Goal: Task Accomplishment & Management: Complete application form

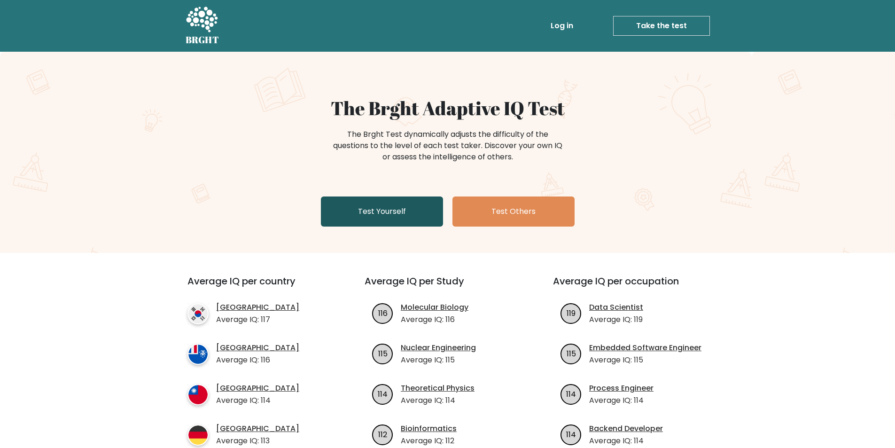
click at [367, 210] on link "Test Yourself" at bounding box center [382, 211] width 122 height 30
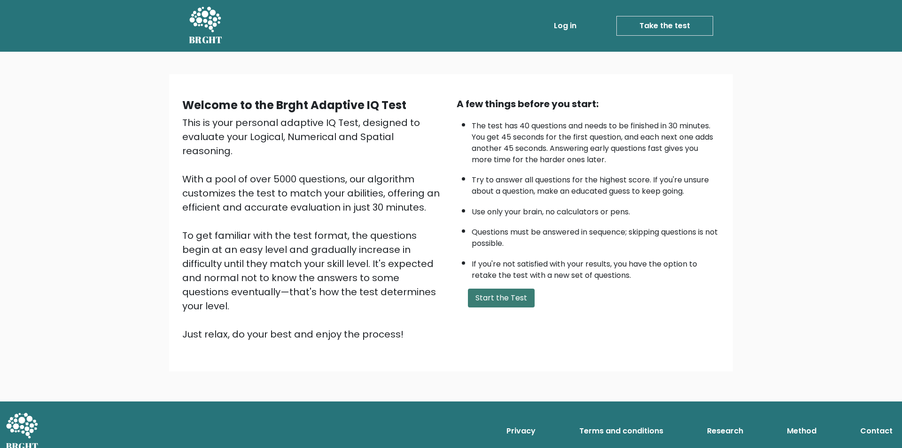
click at [479, 295] on button "Start the Test" at bounding box center [501, 297] width 67 height 19
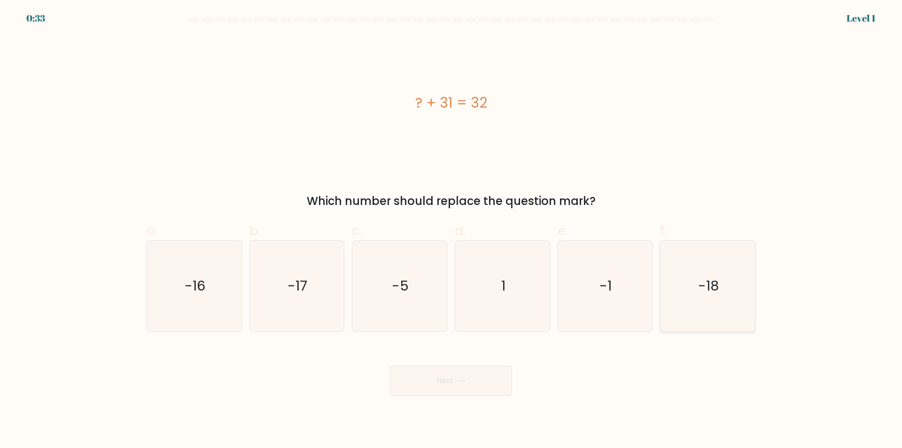
click at [686, 309] on icon "-18" at bounding box center [707, 286] width 91 height 91
click at [451, 230] on input "f. -18" at bounding box center [451, 227] width 0 height 6
radio input "true"
click at [437, 377] on button "Next" at bounding box center [451, 380] width 122 height 30
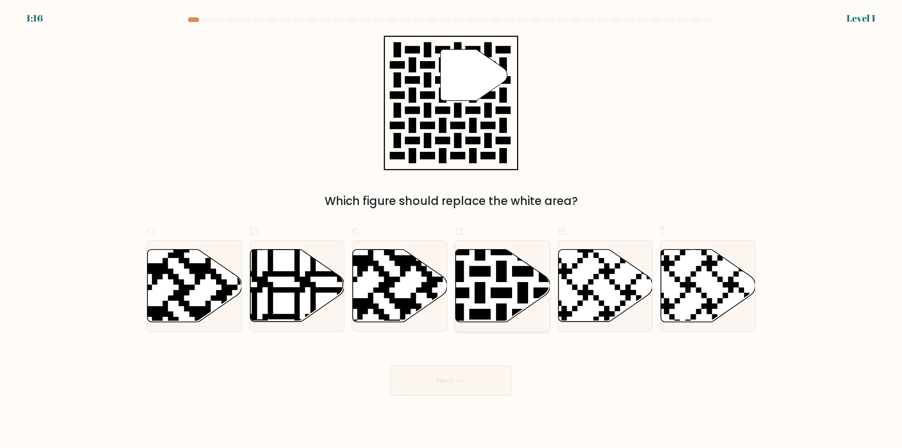
click at [478, 285] on icon at bounding box center [469, 324] width 171 height 171
click at [451, 230] on input "d." at bounding box center [451, 227] width 0 height 6
radio input "true"
click at [460, 384] on button "Next" at bounding box center [451, 380] width 122 height 30
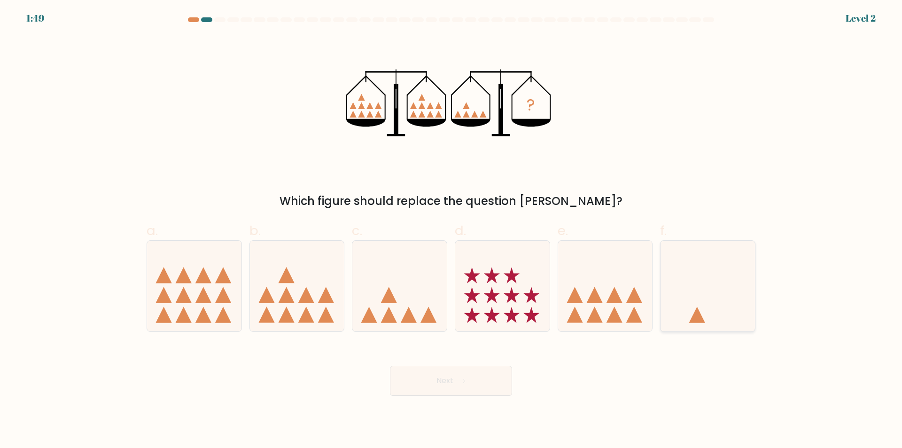
click at [677, 311] on icon at bounding box center [707, 286] width 94 height 78
click at [451, 230] on input "f." at bounding box center [451, 227] width 0 height 6
radio input "true"
click at [448, 371] on button "Next" at bounding box center [451, 380] width 122 height 30
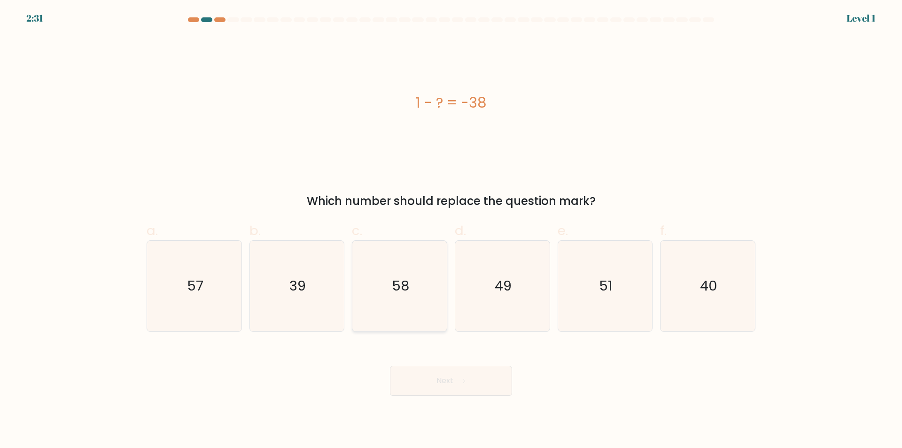
click at [425, 304] on icon "58" at bounding box center [399, 286] width 91 height 91
click at [451, 230] on input "c. 58" at bounding box center [451, 227] width 0 height 6
radio input "true"
click at [441, 382] on button "Next" at bounding box center [451, 380] width 122 height 30
click at [435, 384] on button "Next" at bounding box center [451, 380] width 122 height 30
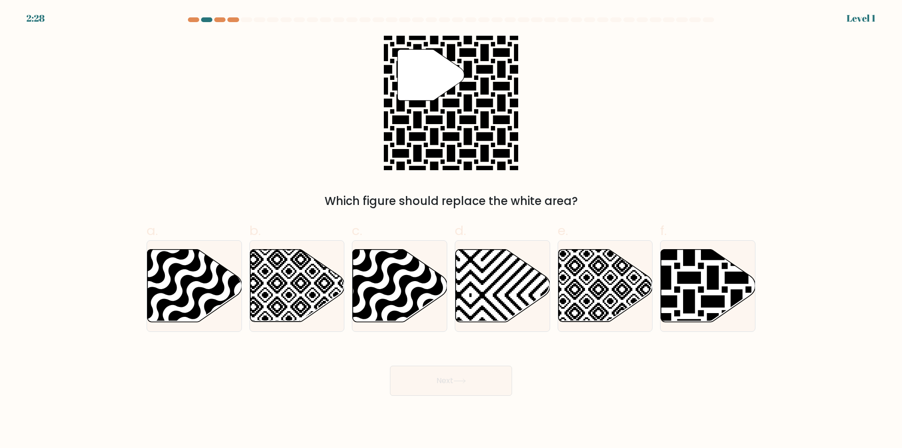
click at [460, 382] on icon at bounding box center [459, 380] width 13 height 5
click at [673, 304] on icon at bounding box center [737, 325] width 190 height 190
click at [451, 230] on input "f." at bounding box center [451, 227] width 0 height 6
radio input "true"
click at [463, 381] on icon at bounding box center [459, 381] width 11 height 4
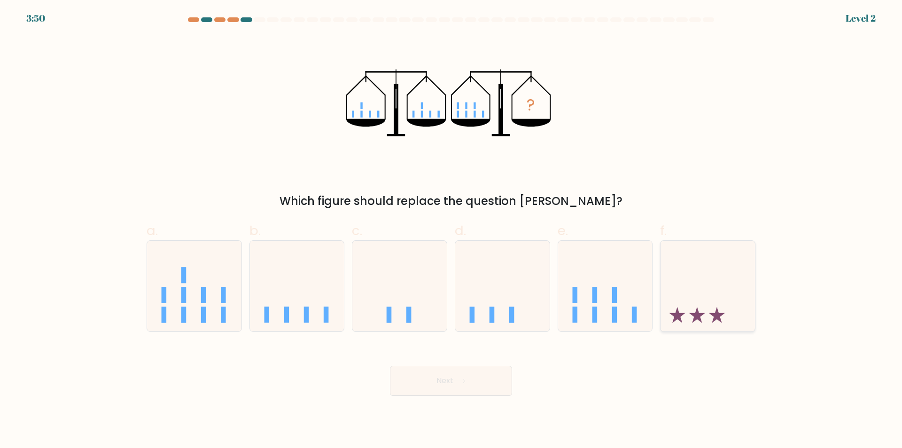
click at [688, 316] on icon at bounding box center [707, 286] width 94 height 78
click at [451, 230] on input "f." at bounding box center [451, 227] width 0 height 6
radio input "true"
click at [447, 381] on button "Next" at bounding box center [451, 380] width 122 height 30
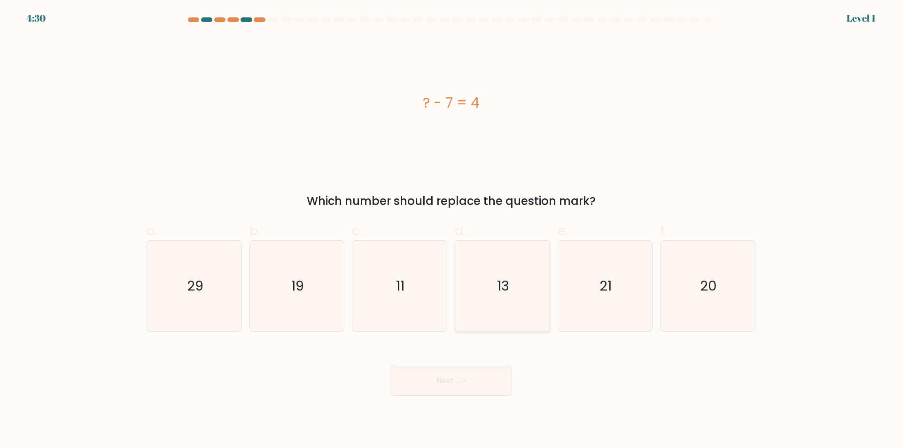
click at [496, 313] on icon "13" at bounding box center [502, 286] width 91 height 91
click at [451, 230] on input "d. 13" at bounding box center [451, 227] width 0 height 6
radio input "true"
click at [465, 387] on button "Next" at bounding box center [451, 380] width 122 height 30
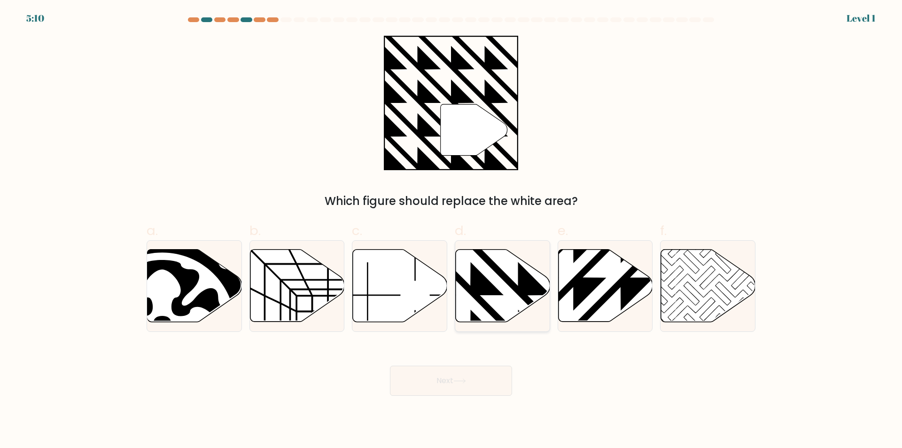
click at [488, 301] on icon at bounding box center [503, 285] width 94 height 72
click at [451, 230] on input "d." at bounding box center [451, 227] width 0 height 6
radio input "true"
click at [583, 296] on icon at bounding box center [573, 325] width 190 height 190
click at [451, 230] on input "e." at bounding box center [451, 227] width 0 height 6
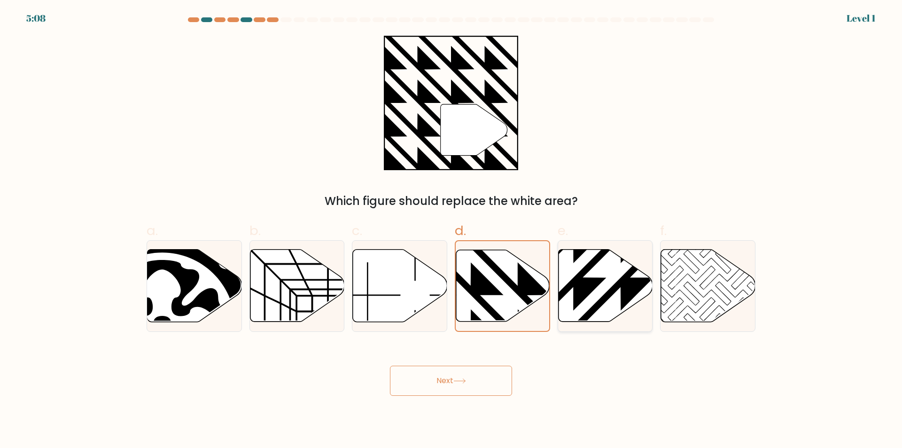
radio input "true"
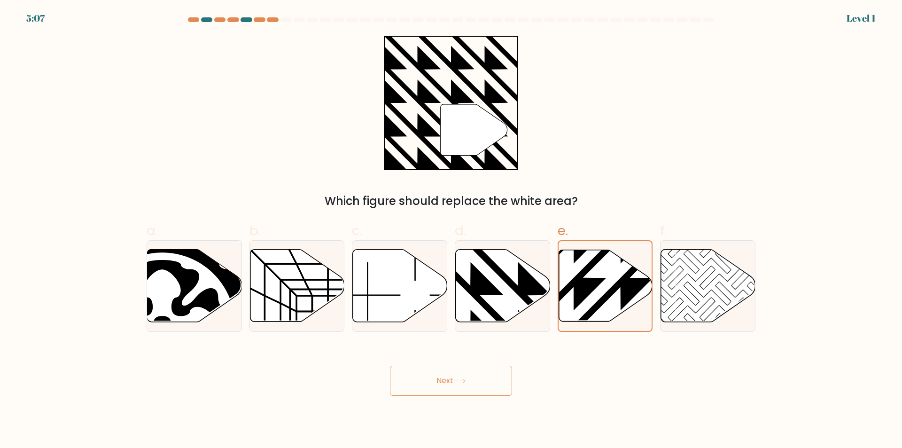
click at [491, 377] on button "Next" at bounding box center [451, 380] width 122 height 30
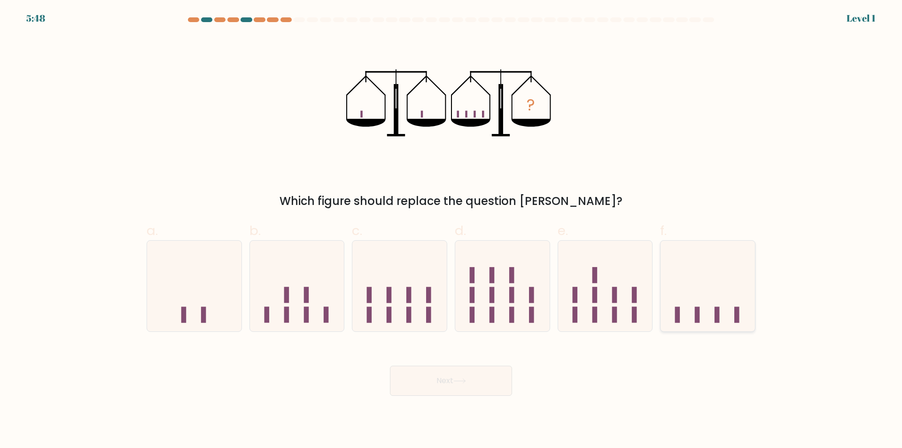
click at [675, 297] on icon at bounding box center [707, 286] width 94 height 78
click at [451, 230] on input "f." at bounding box center [451, 227] width 0 height 6
radio input "true"
click at [187, 303] on icon at bounding box center [194, 286] width 94 height 78
click at [451, 230] on input "a." at bounding box center [451, 227] width 0 height 6
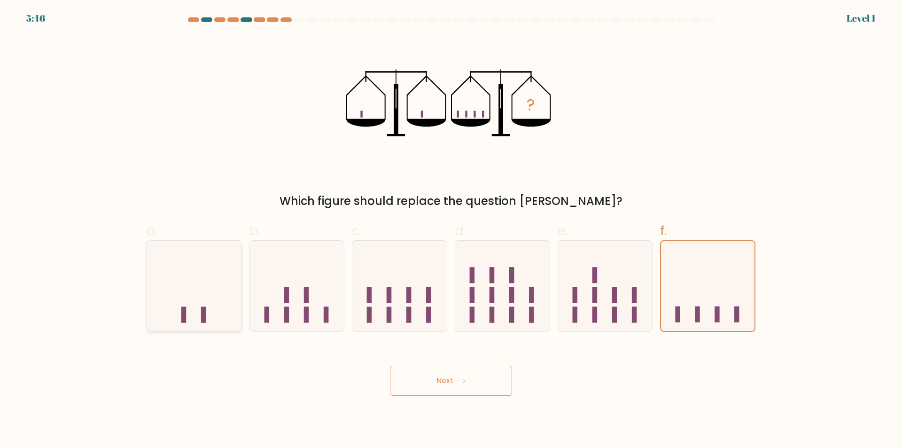
radio input "true"
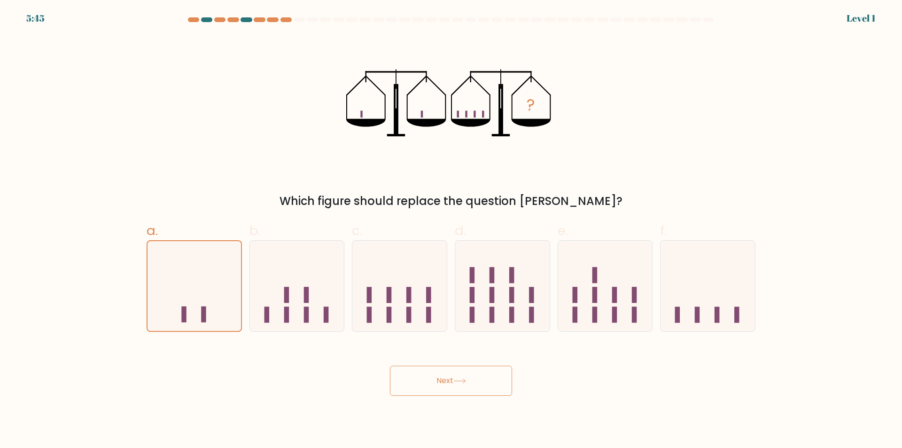
click at [465, 383] on icon at bounding box center [459, 380] width 13 height 5
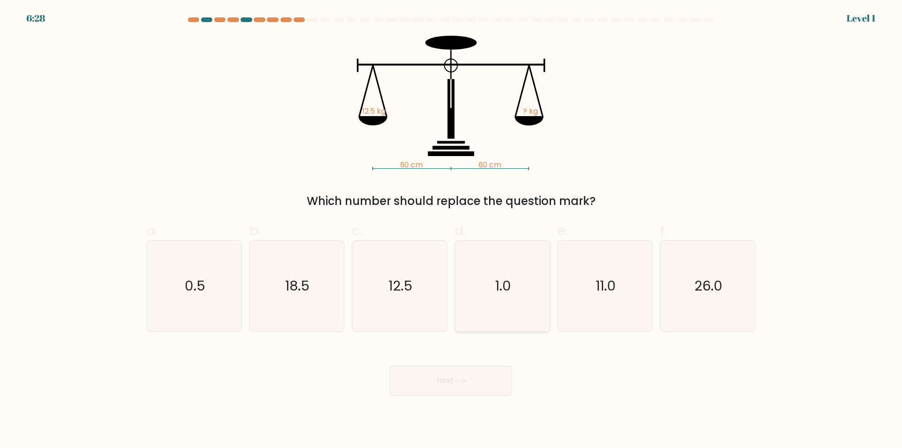
click at [487, 285] on icon "1.0" at bounding box center [502, 286] width 91 height 91
click at [451, 230] on input "d. 1.0" at bounding box center [451, 227] width 0 height 6
radio input "true"
click at [709, 309] on icon "26.0" at bounding box center [707, 286] width 91 height 91
click at [451, 230] on input "f. 26.0" at bounding box center [451, 227] width 0 height 6
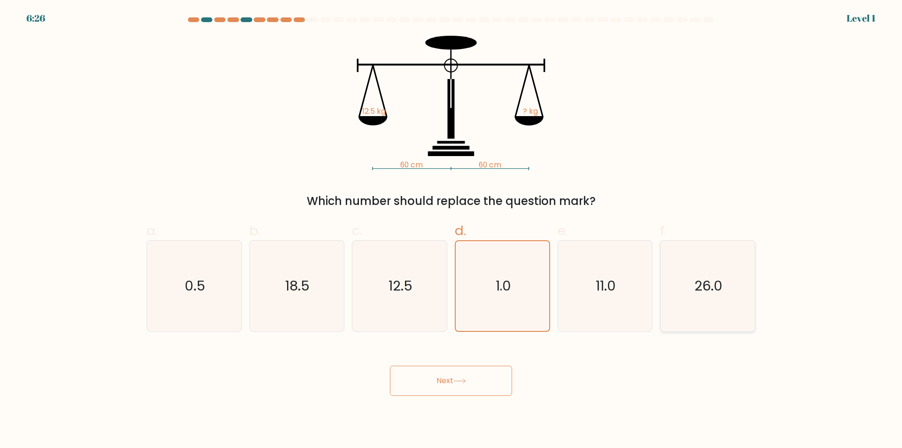
radio input "true"
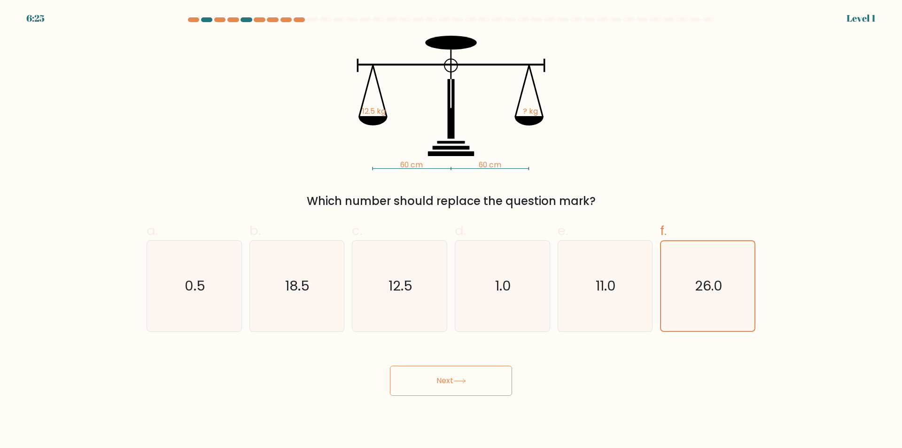
click at [481, 379] on button "Next" at bounding box center [451, 380] width 122 height 30
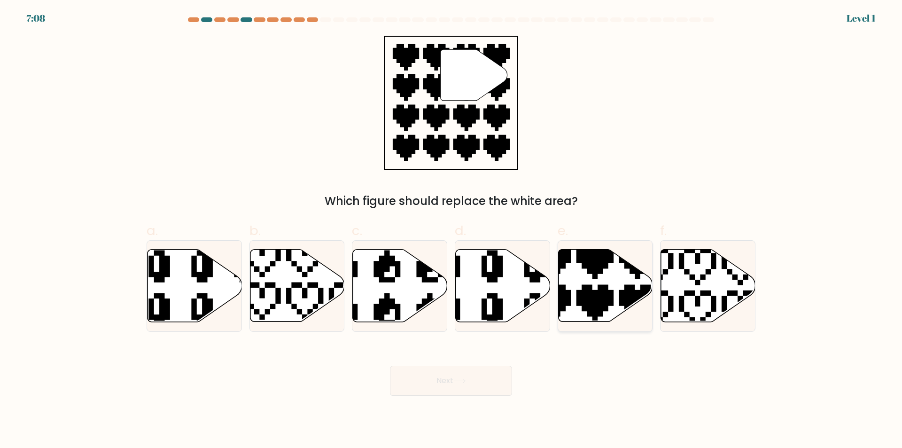
click at [582, 299] on icon at bounding box center [573, 325] width 166 height 166
click at [451, 230] on input "e." at bounding box center [451, 227] width 0 height 6
radio input "true"
click at [452, 390] on button "Next" at bounding box center [451, 380] width 122 height 30
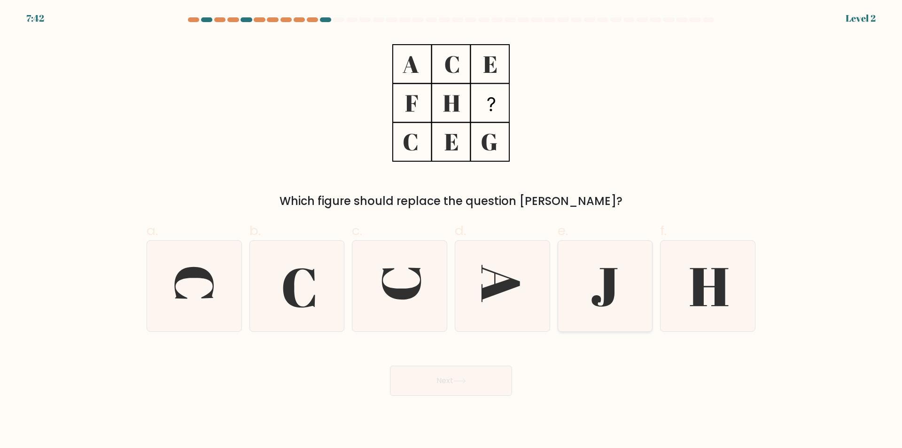
click at [601, 305] on icon at bounding box center [604, 286] width 91 height 91
click at [451, 230] on input "e." at bounding box center [451, 227] width 0 height 6
radio input "true"
click at [465, 386] on button "Next" at bounding box center [451, 380] width 122 height 30
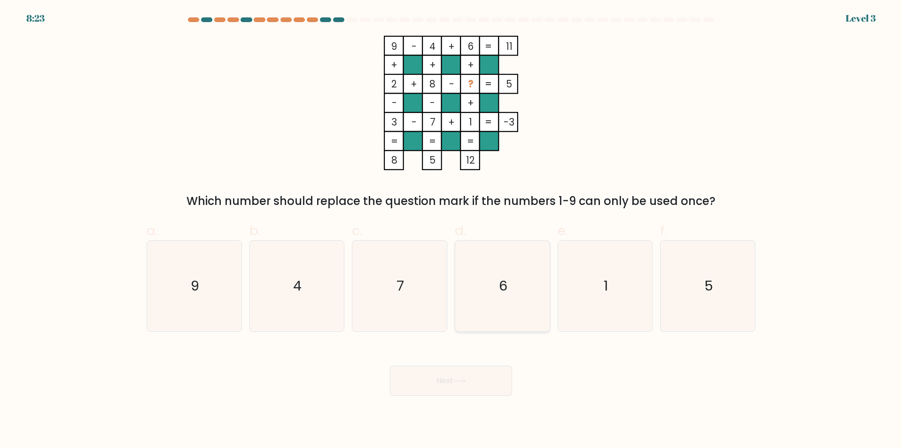
click at [492, 311] on icon "6" at bounding box center [502, 286] width 91 height 91
click at [451, 230] on input "d. 6" at bounding box center [451, 227] width 0 height 6
radio input "true"
click at [480, 378] on button "Next" at bounding box center [451, 380] width 122 height 30
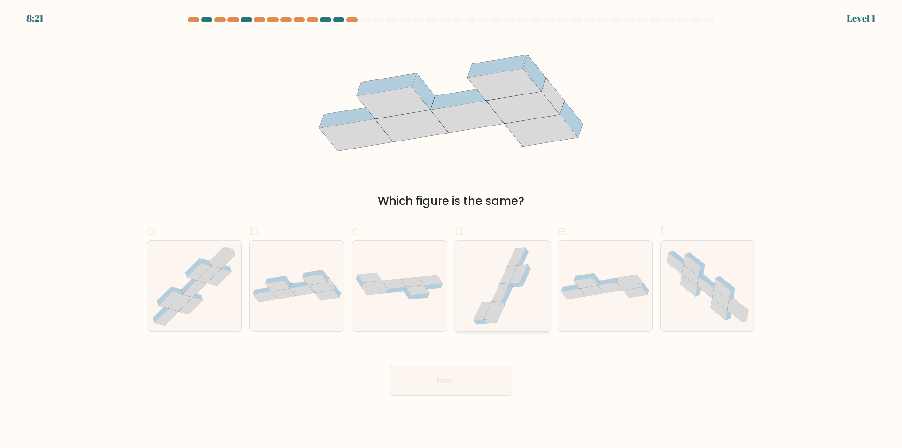
click at [480, 308] on icon at bounding box center [483, 311] width 18 height 18
click at [451, 230] on input "d." at bounding box center [451, 227] width 0 height 6
radio input "true"
click at [466, 378] on icon at bounding box center [459, 380] width 13 height 5
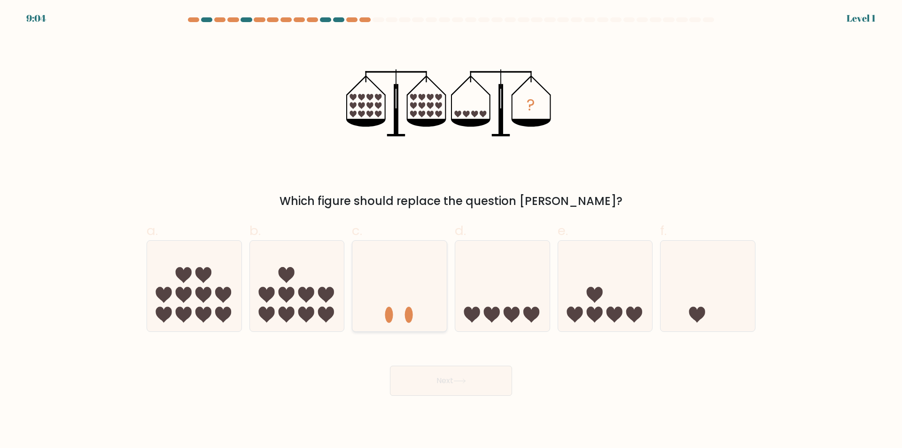
click at [422, 308] on icon at bounding box center [399, 286] width 94 height 78
click at [451, 230] on input "c." at bounding box center [451, 227] width 0 height 6
radio input "true"
click at [429, 373] on button "Next" at bounding box center [451, 380] width 122 height 30
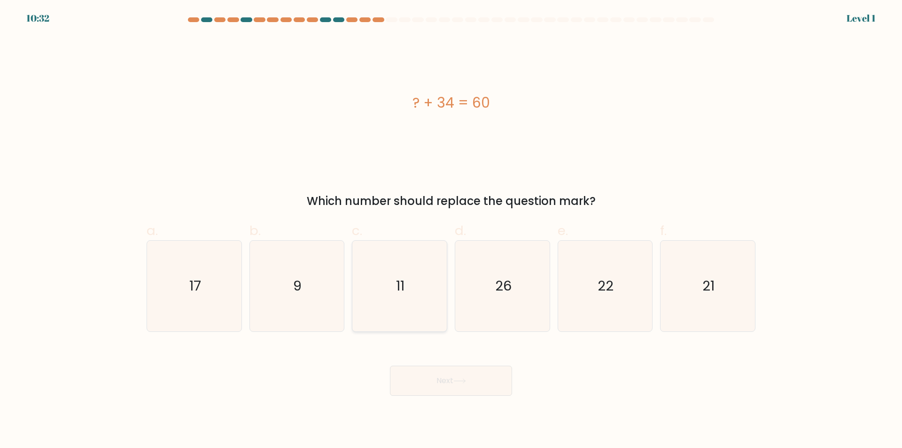
click at [429, 295] on icon "11" at bounding box center [399, 286] width 91 height 91
click at [451, 230] on input "c. 11" at bounding box center [451, 227] width 0 height 6
radio input "true"
click at [449, 409] on body "10:31 Level 1 9" at bounding box center [451, 224] width 902 height 448
click at [456, 314] on div "26" at bounding box center [502, 286] width 95 height 92
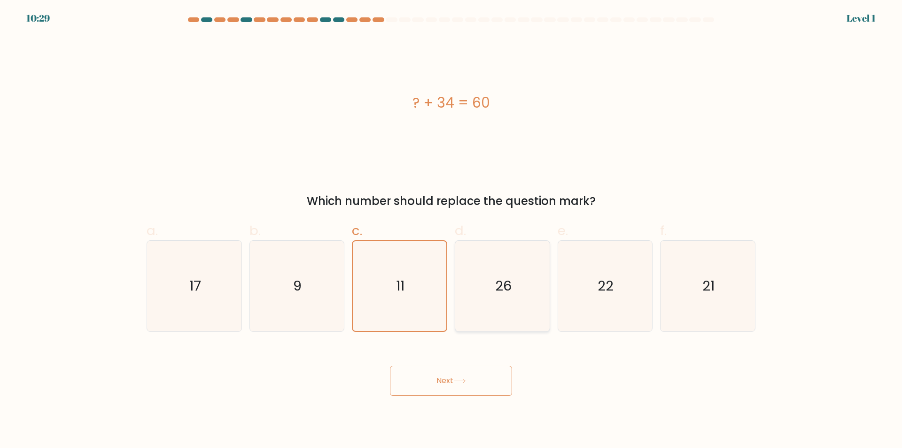
click at [451, 230] on input "d. 26" at bounding box center [451, 227] width 0 height 6
radio input "true"
click at [467, 406] on body "10:28 Level 1 9" at bounding box center [451, 224] width 902 height 448
click at [471, 383] on button "Next" at bounding box center [451, 380] width 122 height 30
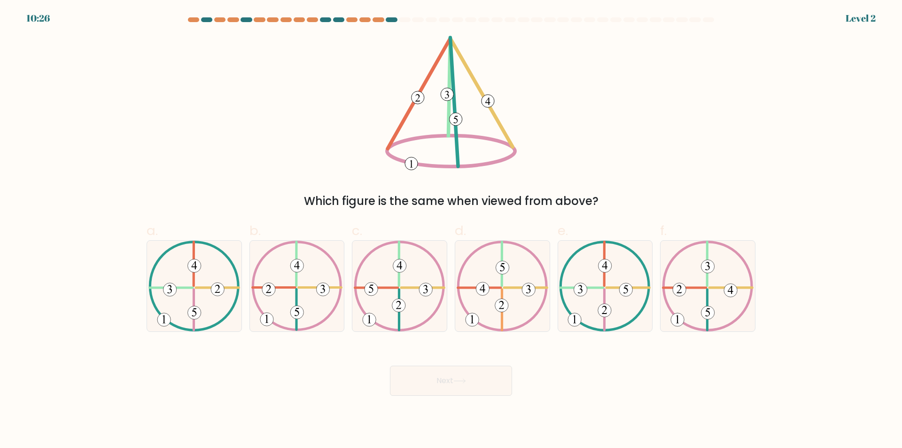
click at [865, 22] on form at bounding box center [451, 206] width 902 height 378
click at [613, 279] on icon at bounding box center [605, 286] width 92 height 91
click at [451, 230] on input "e." at bounding box center [451, 227] width 0 height 6
radio input "true"
click at [461, 378] on button "Next" at bounding box center [451, 380] width 122 height 30
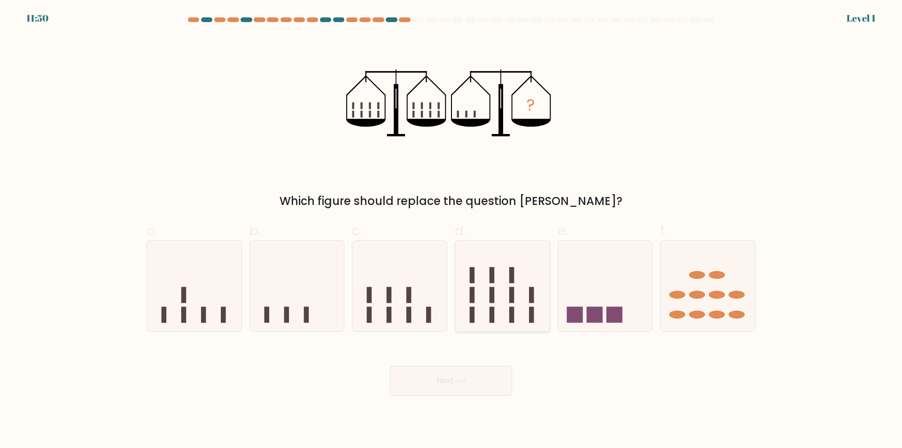
click at [479, 290] on icon at bounding box center [502, 286] width 94 height 78
click at [451, 230] on input "d." at bounding box center [451, 227] width 0 height 6
radio input "true"
click at [462, 380] on icon at bounding box center [459, 380] width 13 height 5
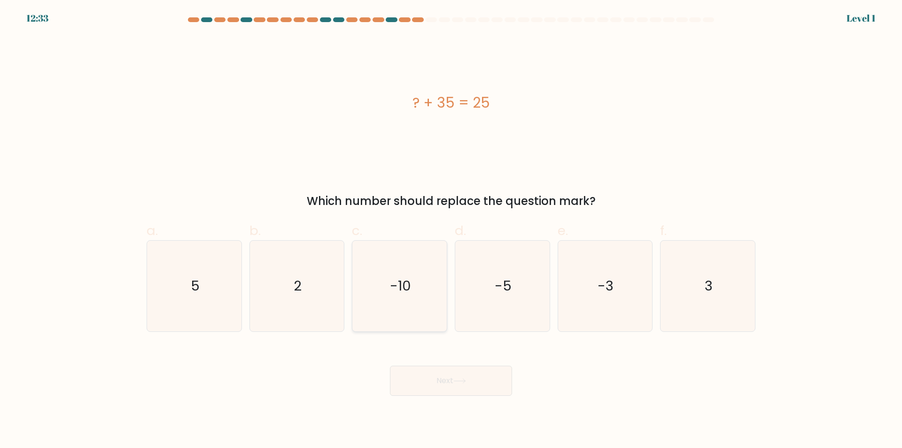
click at [419, 306] on icon "-10" at bounding box center [399, 286] width 91 height 91
click at [451, 230] on input "c. -10" at bounding box center [451, 227] width 0 height 6
radio input "true"
click at [451, 386] on button "Next" at bounding box center [451, 380] width 122 height 30
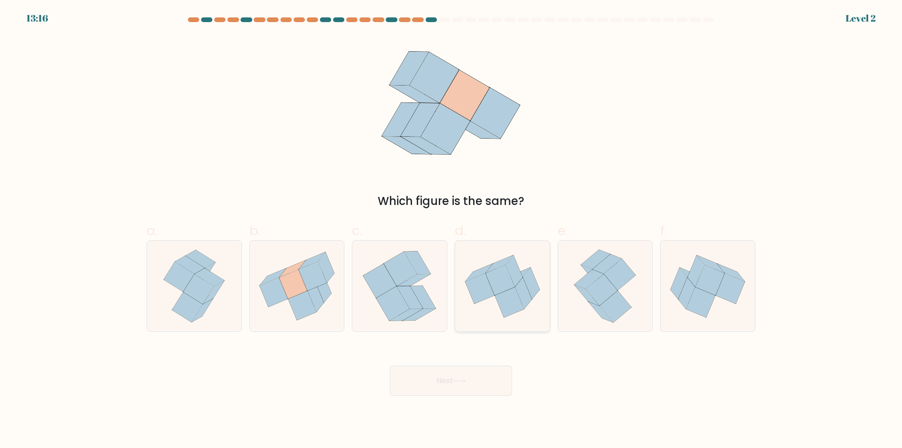
click at [503, 298] on icon at bounding box center [509, 302] width 29 height 30
click at [451, 230] on input "d." at bounding box center [451, 227] width 0 height 6
radio input "true"
click at [474, 373] on button "Next" at bounding box center [451, 380] width 122 height 30
drag, startPoint x: 479, startPoint y: 400, endPoint x: 479, endPoint y: 387, distance: 13.2
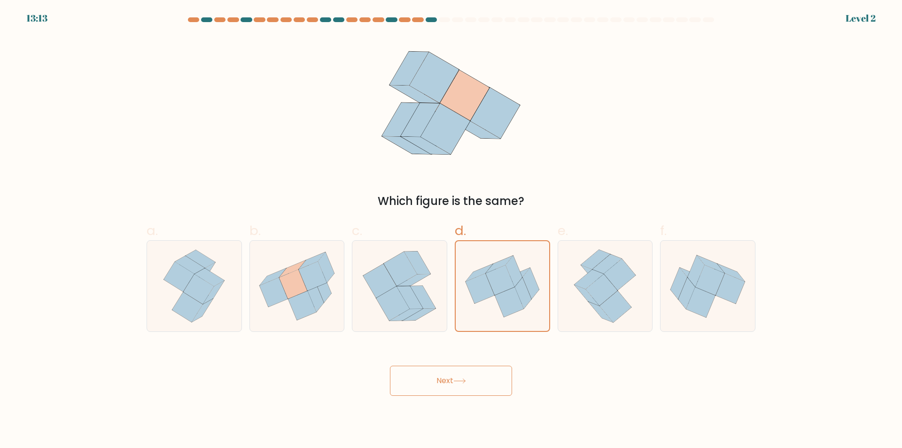
click at [479, 399] on body "13:13 Level 2" at bounding box center [451, 224] width 902 height 448
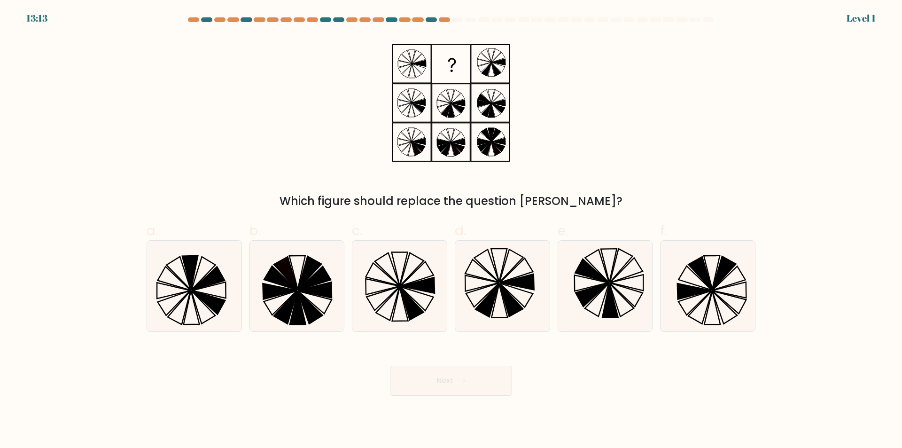
click at [479, 380] on button "Next" at bounding box center [451, 380] width 122 height 30
click at [488, 295] on icon at bounding box center [486, 300] width 23 height 33
click at [451, 230] on input "d." at bounding box center [451, 227] width 0 height 6
radio input "true"
click at [458, 380] on icon at bounding box center [459, 380] width 13 height 5
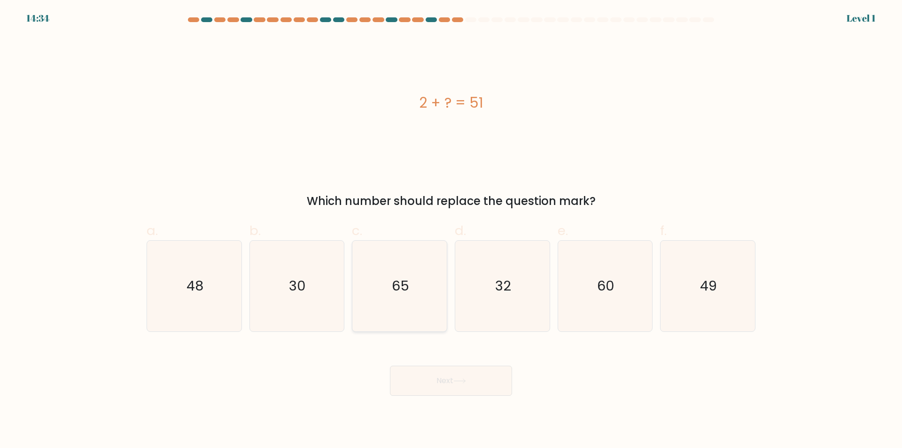
click at [401, 307] on icon "65" at bounding box center [399, 286] width 91 height 91
click at [451, 230] on input "c. 65" at bounding box center [451, 227] width 0 height 6
radio input "true"
click at [456, 371] on button "Next" at bounding box center [451, 380] width 122 height 30
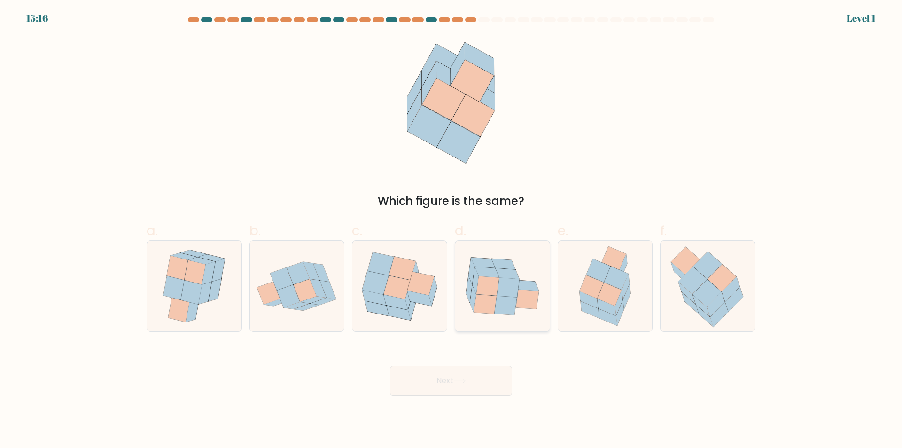
click at [510, 311] on icon at bounding box center [505, 304] width 23 height 19
click at [451, 230] on input "d." at bounding box center [451, 227] width 0 height 6
radio input "true"
click at [473, 379] on button "Next" at bounding box center [451, 380] width 122 height 30
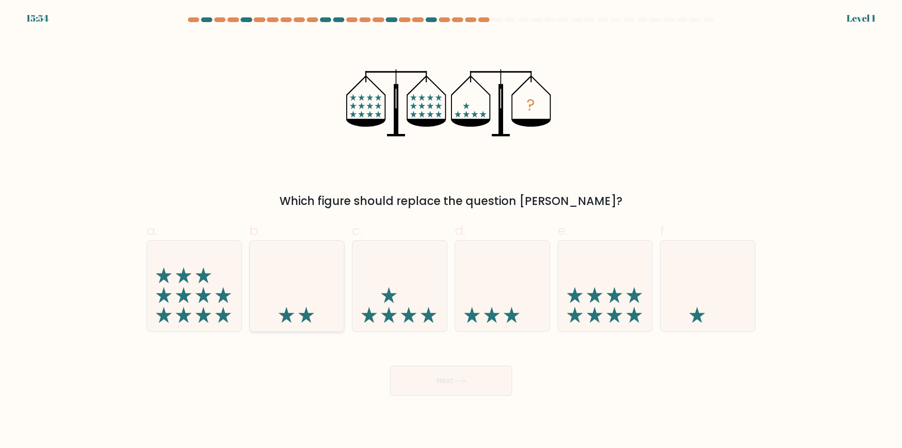
click at [332, 316] on icon at bounding box center [297, 286] width 94 height 78
click at [451, 230] on input "b." at bounding box center [451, 227] width 0 height 6
radio input "true"
click at [497, 319] on icon at bounding box center [502, 286] width 94 height 78
click at [451, 230] on input "d." at bounding box center [451, 227] width 0 height 6
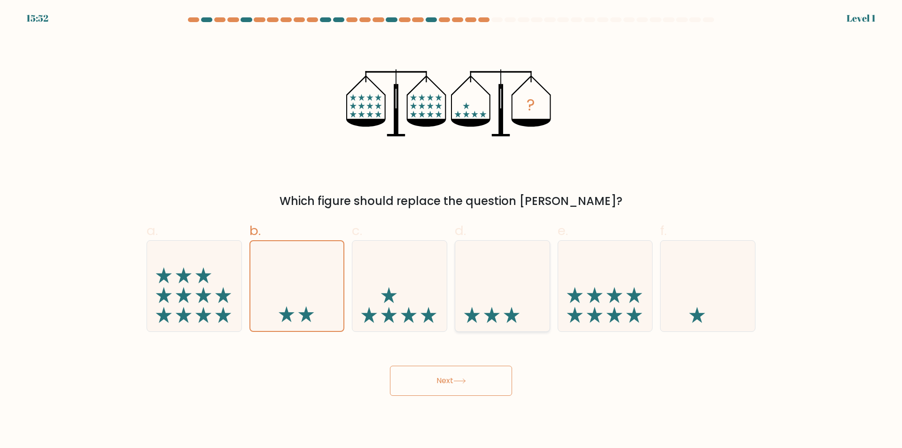
radio input "true"
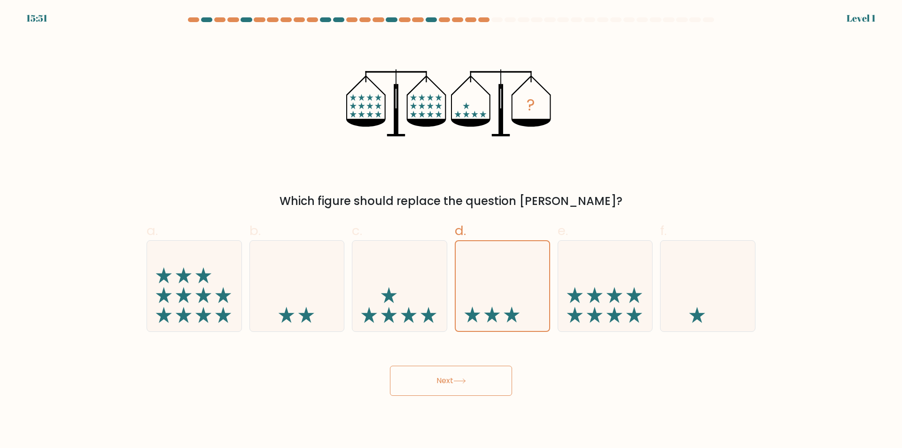
click at [453, 379] on button "Next" at bounding box center [451, 380] width 122 height 30
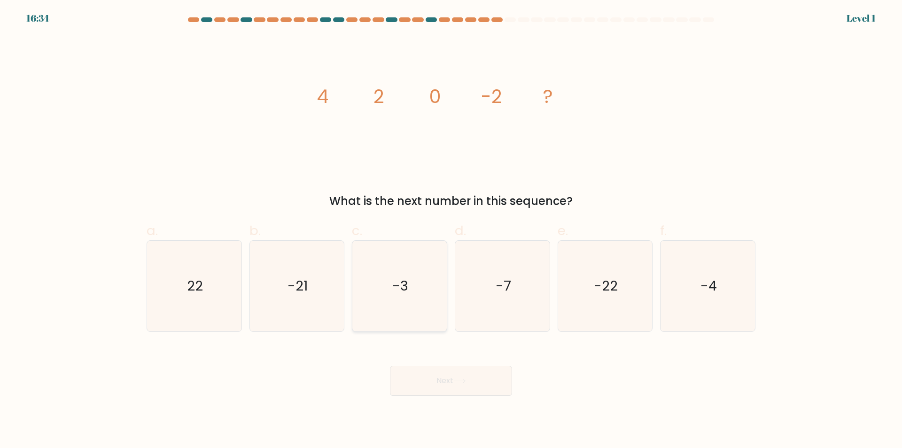
click at [420, 288] on icon "-3" at bounding box center [399, 286] width 91 height 91
click at [451, 230] on input "c. -3" at bounding box center [451, 227] width 0 height 6
radio input "true"
click at [464, 374] on button "Next" at bounding box center [451, 380] width 122 height 30
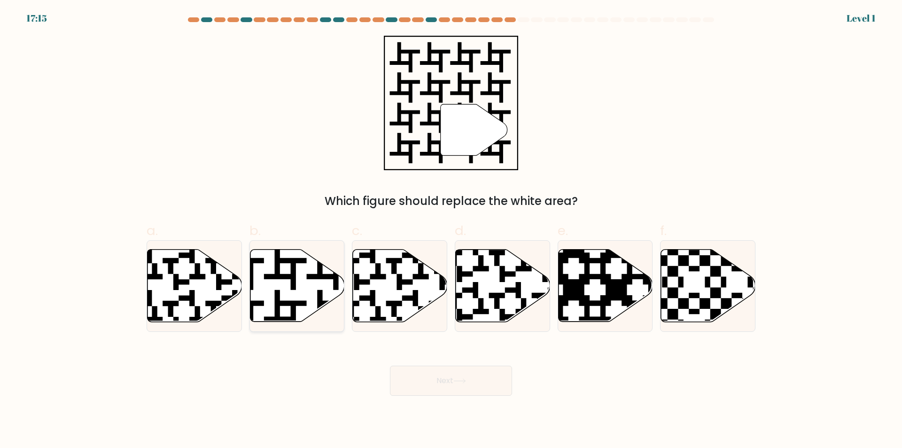
click at [302, 284] on icon at bounding box center [297, 285] width 94 height 72
click at [451, 230] on input "b." at bounding box center [451, 227] width 0 height 6
radio input "true"
click at [443, 372] on button "Next" at bounding box center [451, 380] width 122 height 30
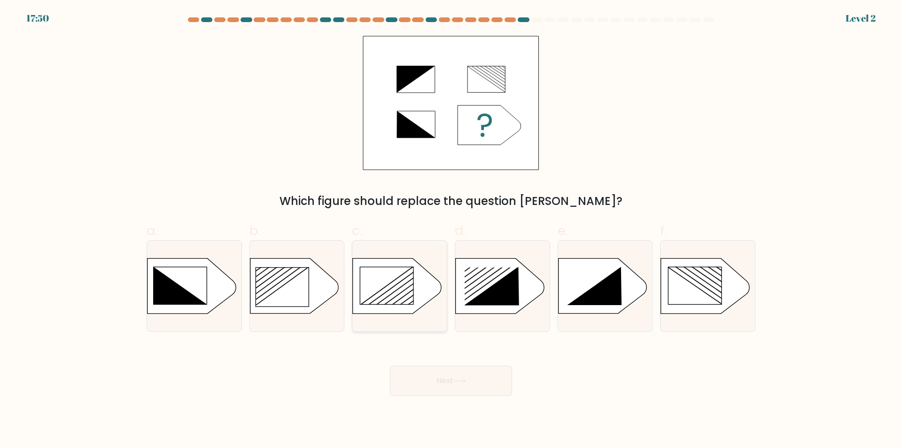
click at [402, 281] on rect at bounding box center [386, 285] width 53 height 37
click at [451, 230] on input "c." at bounding box center [451, 227] width 0 height 6
radio input "true"
click at [455, 375] on button "Next" at bounding box center [451, 380] width 122 height 30
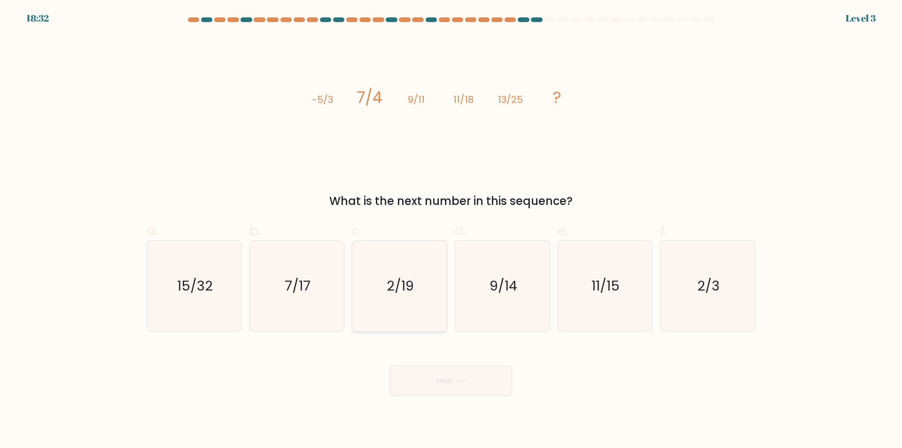
click at [384, 297] on icon "2/19" at bounding box center [399, 286] width 91 height 91
click at [451, 230] on input "c. 2/19" at bounding box center [451, 227] width 0 height 6
radio input "true"
click at [455, 384] on button "Next" at bounding box center [451, 380] width 122 height 30
click at [455, 383] on button "Next" at bounding box center [451, 380] width 122 height 30
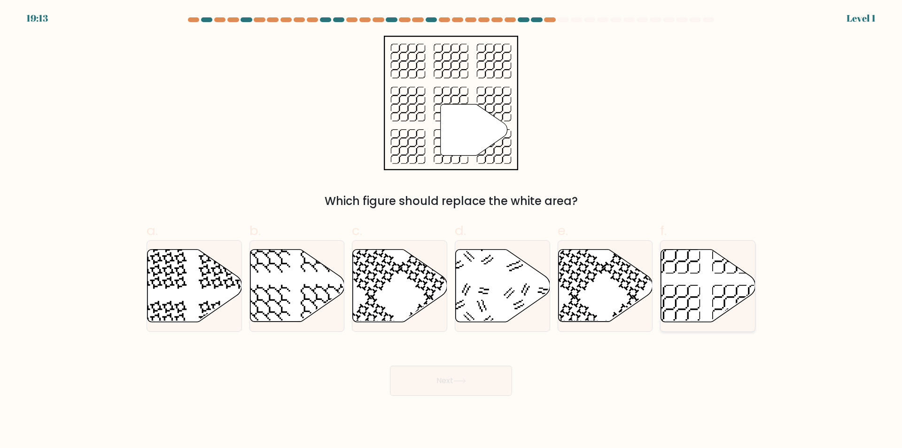
click at [710, 296] on icon at bounding box center [708, 285] width 94 height 72
click at [451, 230] on input "f." at bounding box center [451, 227] width 0 height 6
radio input "true"
click at [450, 380] on button "Next" at bounding box center [451, 380] width 122 height 30
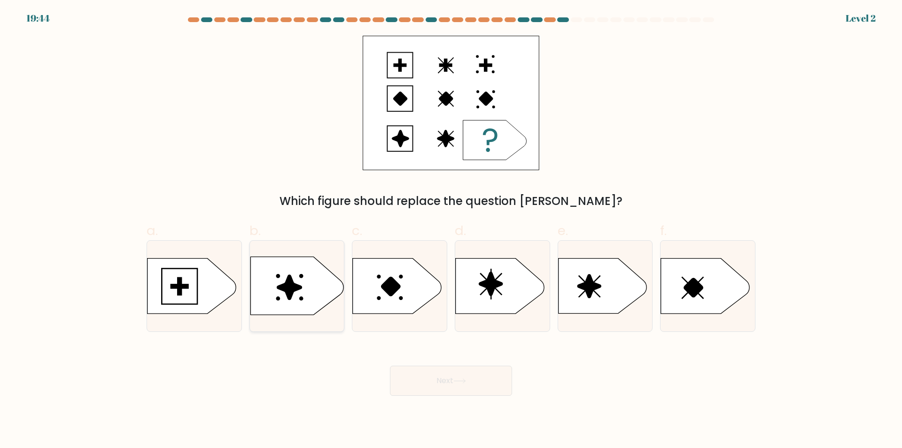
click at [294, 289] on icon at bounding box center [289, 287] width 25 height 25
click at [451, 230] on input "b." at bounding box center [451, 227] width 0 height 6
radio input "true"
click at [421, 387] on button "Next" at bounding box center [451, 380] width 122 height 30
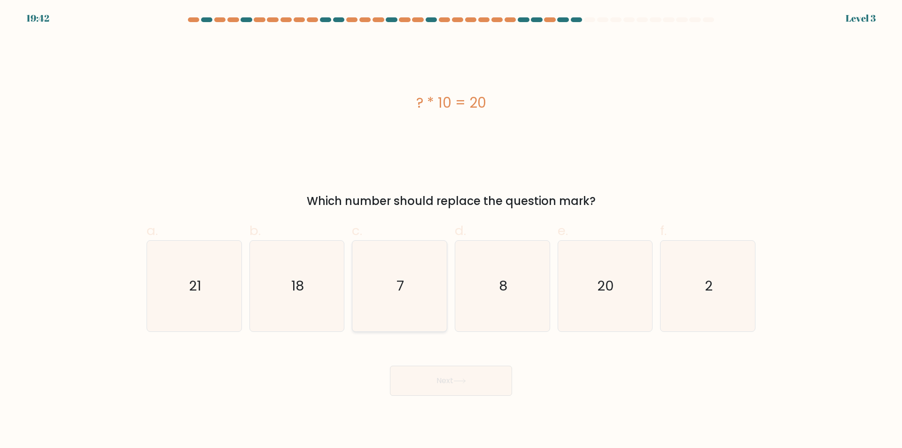
click at [411, 293] on icon "7" at bounding box center [399, 286] width 91 height 91
click at [451, 230] on input "c. 7" at bounding box center [451, 227] width 0 height 6
radio input "true"
click at [464, 388] on button "Next" at bounding box center [451, 380] width 122 height 30
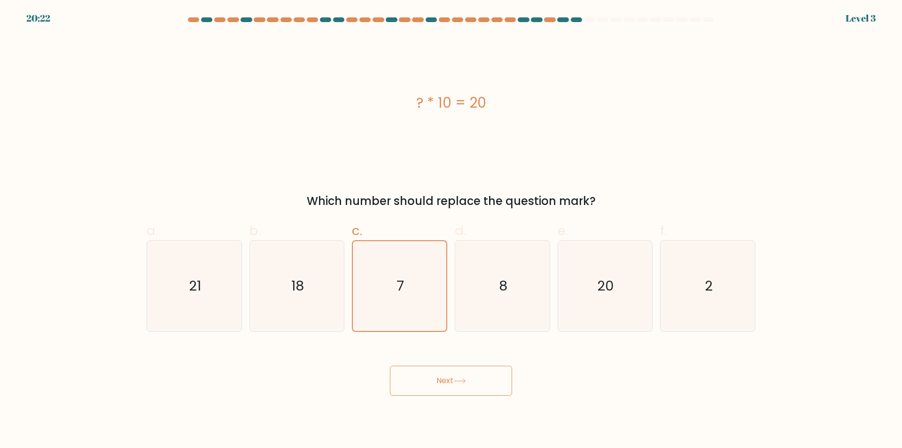
click at [466, 382] on icon at bounding box center [459, 380] width 13 height 5
click at [468, 330] on icon "8" at bounding box center [502, 286] width 91 height 91
click at [451, 230] on input "d. 8" at bounding box center [451, 227] width 0 height 6
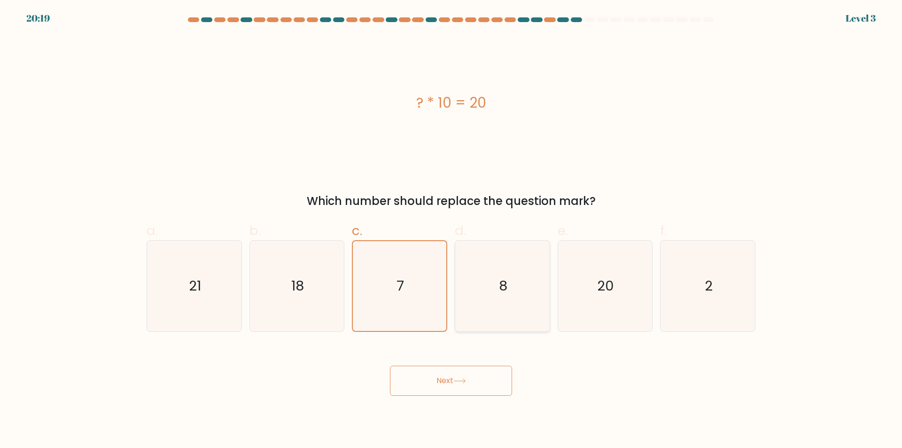
radio input "true"
click at [457, 377] on button "Next" at bounding box center [451, 380] width 122 height 30
click at [470, 378] on button "Next" at bounding box center [451, 380] width 122 height 30
click at [390, 365] on button "Next" at bounding box center [451, 380] width 122 height 30
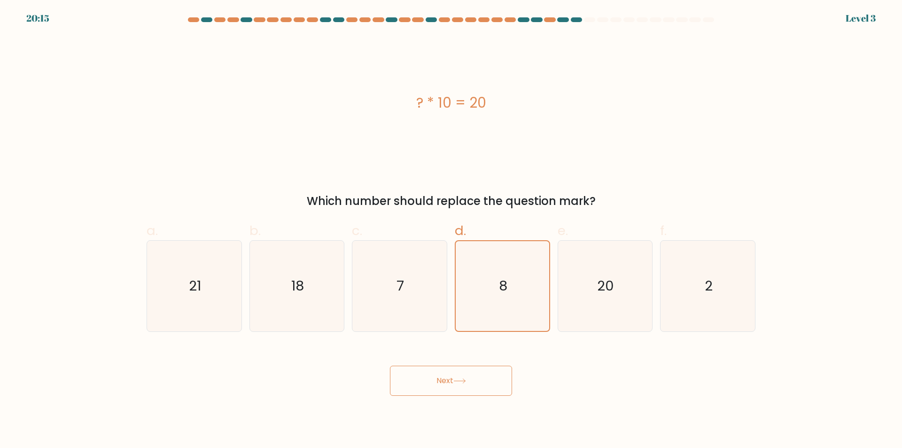
click at [390, 365] on button "Next" at bounding box center [451, 380] width 122 height 30
click at [470, 378] on button "Next" at bounding box center [451, 380] width 122 height 30
click at [390, 365] on button "Next" at bounding box center [451, 380] width 122 height 30
click at [470, 378] on button "Next" at bounding box center [451, 380] width 122 height 30
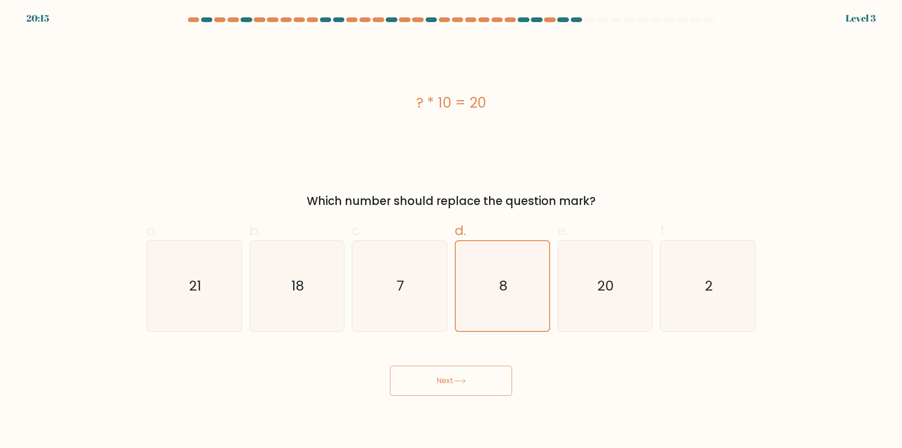
click at [470, 378] on button "Next" at bounding box center [451, 380] width 122 height 30
drag, startPoint x: 543, startPoint y: 319, endPoint x: 585, endPoint y: 308, distance: 43.3
click at [545, 319] on icon "8" at bounding box center [503, 286] width 90 height 90
click at [451, 230] on input "d. 8" at bounding box center [451, 227] width 0 height 6
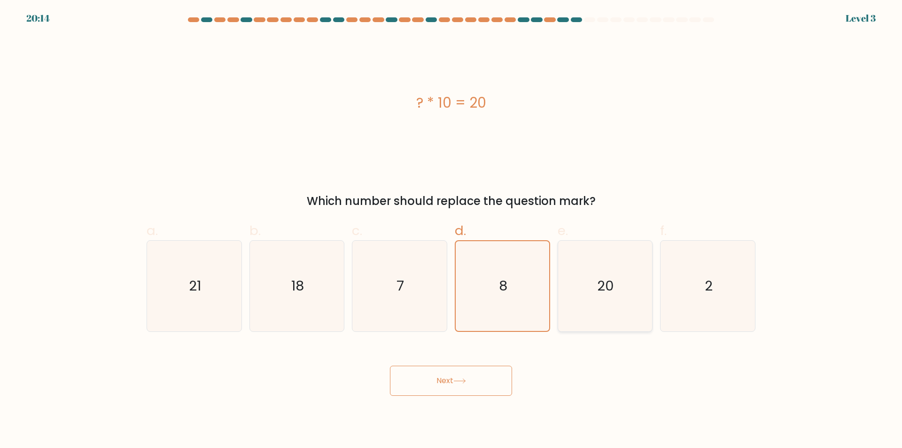
click at [586, 308] on icon "20" at bounding box center [604, 286] width 91 height 91
click at [451, 230] on input "e. 20" at bounding box center [451, 227] width 0 height 6
radio input "true"
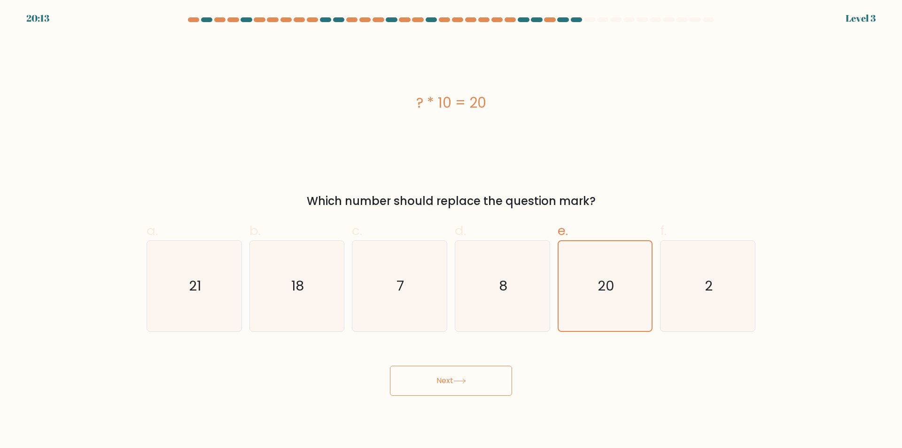
drag, startPoint x: 689, startPoint y: 298, endPoint x: 546, endPoint y: 365, distance: 157.8
click at [690, 298] on icon "2" at bounding box center [707, 286] width 91 height 91
click at [451, 230] on input "f. 2" at bounding box center [451, 227] width 0 height 6
radio input "true"
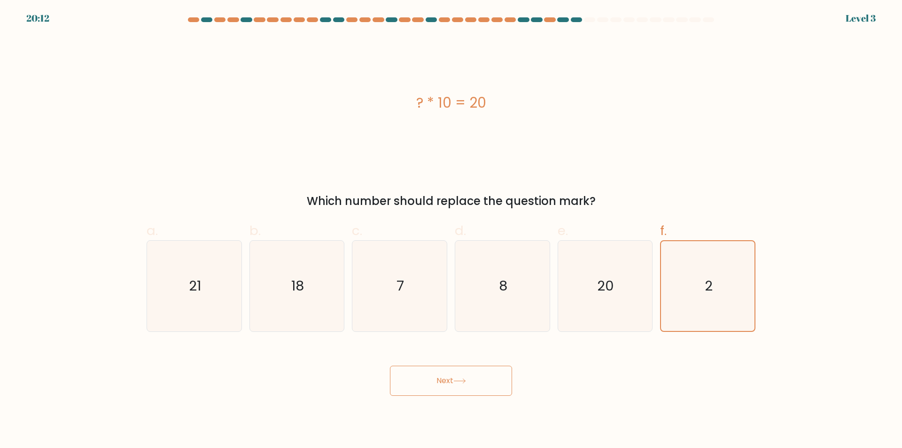
click at [471, 380] on button "Next" at bounding box center [451, 380] width 122 height 30
click at [469, 380] on button "Next" at bounding box center [451, 380] width 122 height 30
click at [465, 380] on icon at bounding box center [459, 381] width 11 height 4
click at [444, 381] on button "Next" at bounding box center [451, 380] width 122 height 30
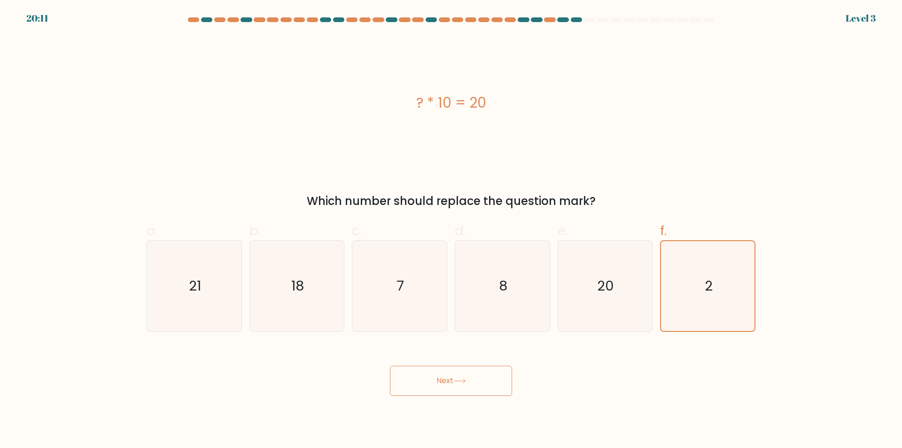
click at [444, 381] on button "Next" at bounding box center [451, 380] width 122 height 30
click at [443, 378] on button "Next" at bounding box center [451, 380] width 122 height 30
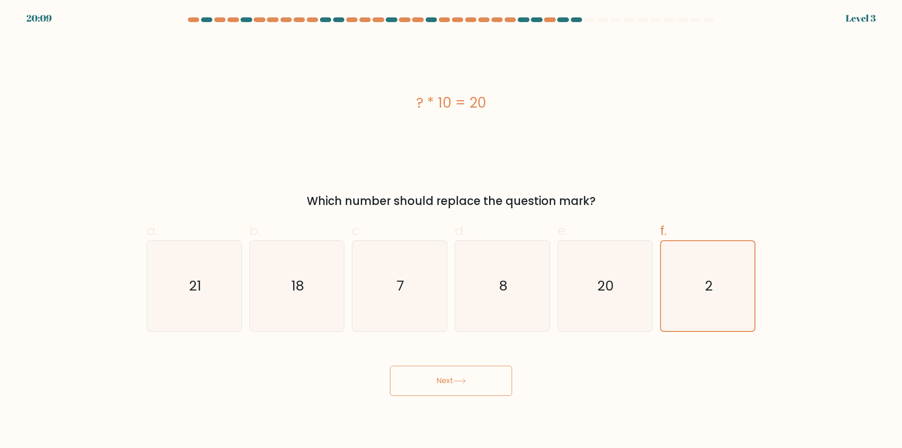
drag, startPoint x: 430, startPoint y: 376, endPoint x: 435, endPoint y: 375, distance: 4.8
click at [432, 376] on button "Next" at bounding box center [451, 380] width 122 height 30
click at [435, 373] on button "Next" at bounding box center [451, 380] width 122 height 30
click at [434, 373] on button "Next" at bounding box center [451, 380] width 122 height 30
click at [390, 365] on button "Next" at bounding box center [451, 380] width 122 height 30
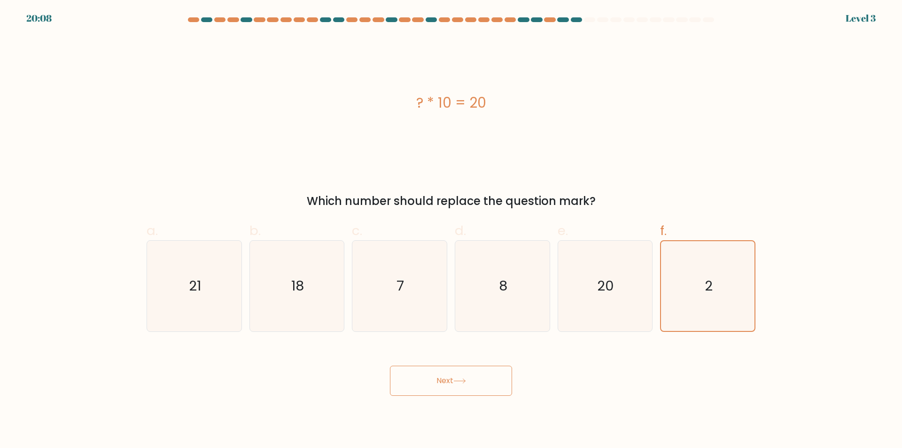
click at [390, 365] on button "Next" at bounding box center [451, 380] width 122 height 30
